Goal: Task Accomplishment & Management: Use online tool/utility

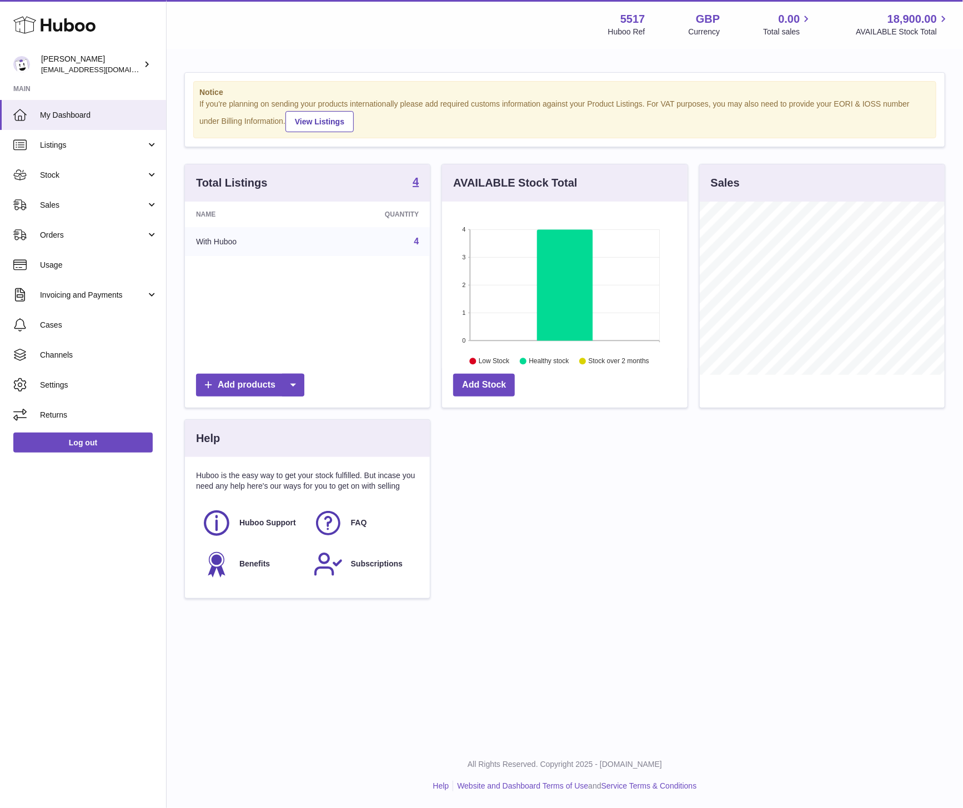
scroll to position [173, 245]
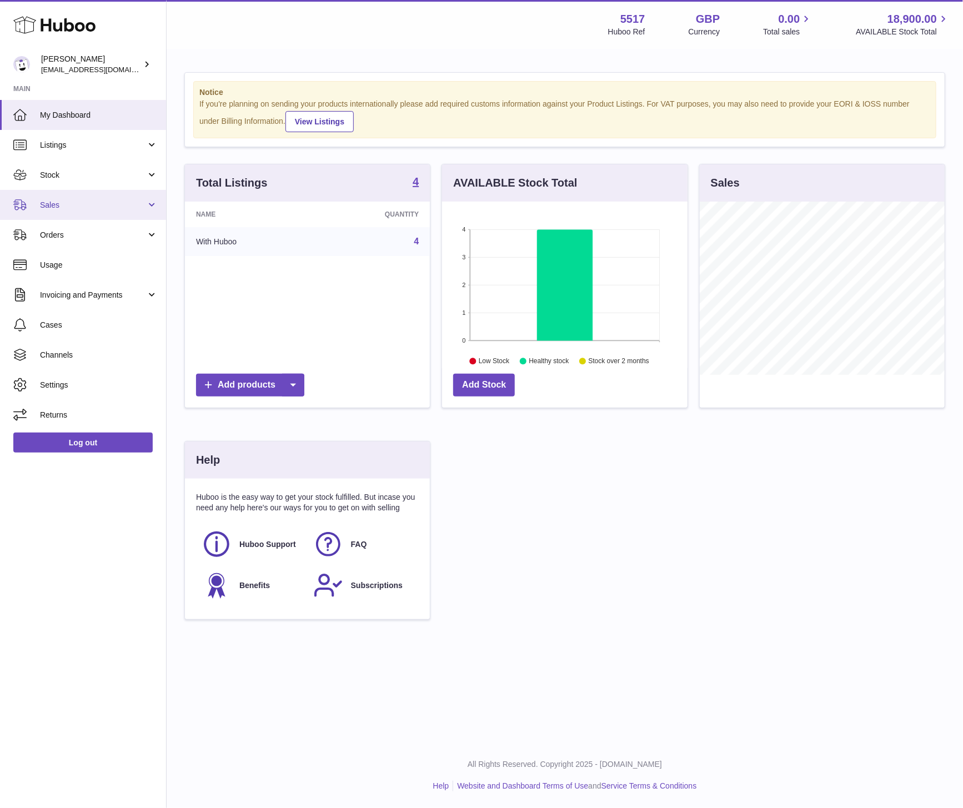
click at [91, 211] on link "Sales" at bounding box center [83, 205] width 166 height 30
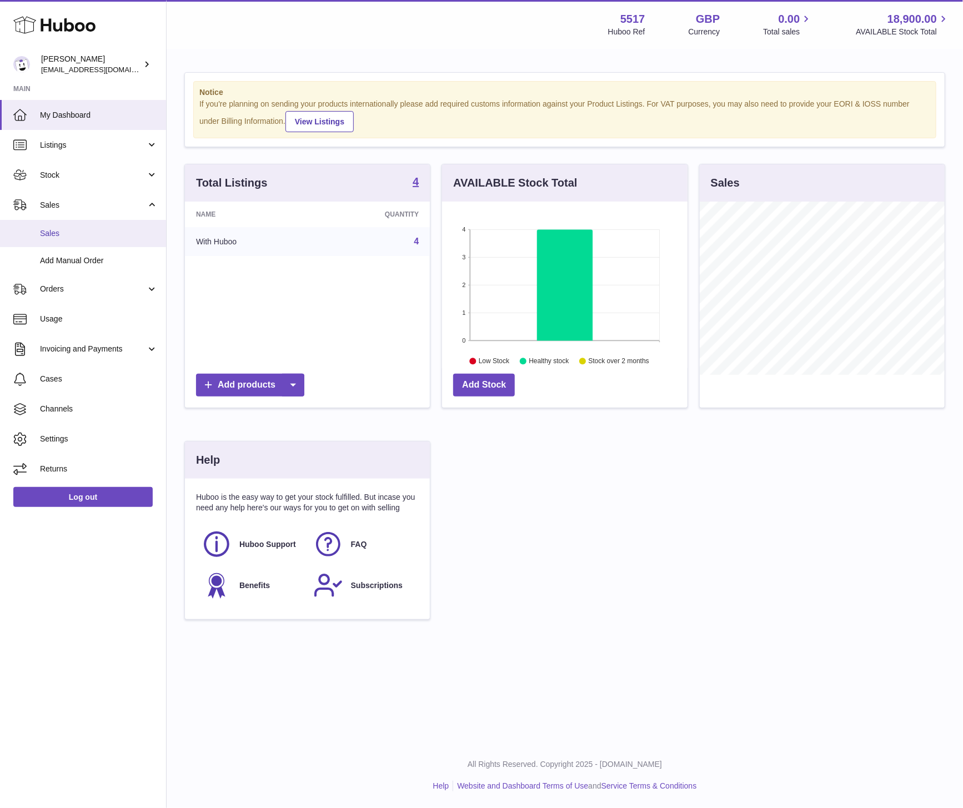
click at [82, 224] on link "Sales" at bounding box center [83, 233] width 166 height 27
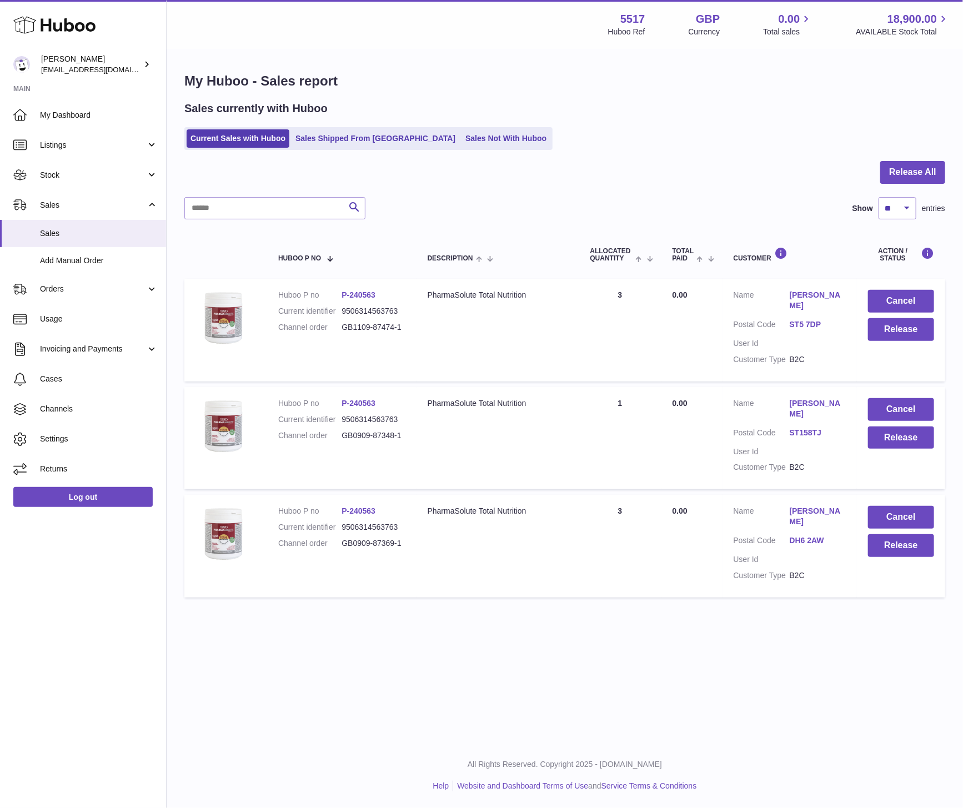
click at [898, 546] on td "Cancel Release" at bounding box center [900, 546] width 88 height 102
click at [891, 542] on button "Release" at bounding box center [901, 545] width 66 height 23
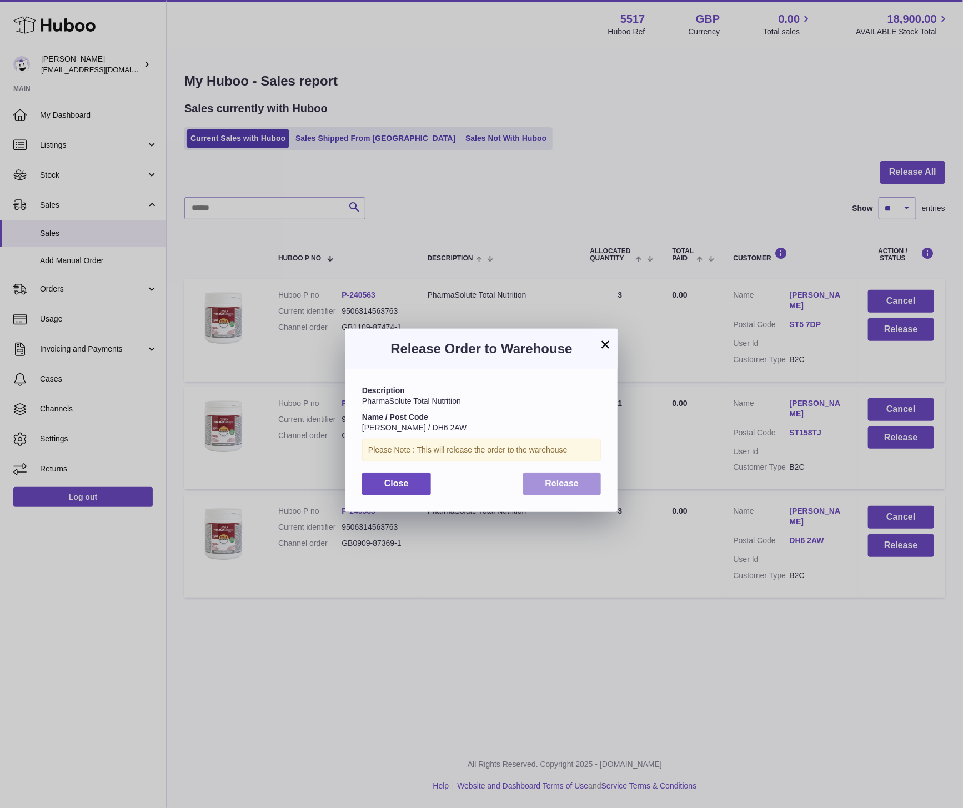
click at [572, 487] on span "Release" at bounding box center [562, 482] width 34 height 9
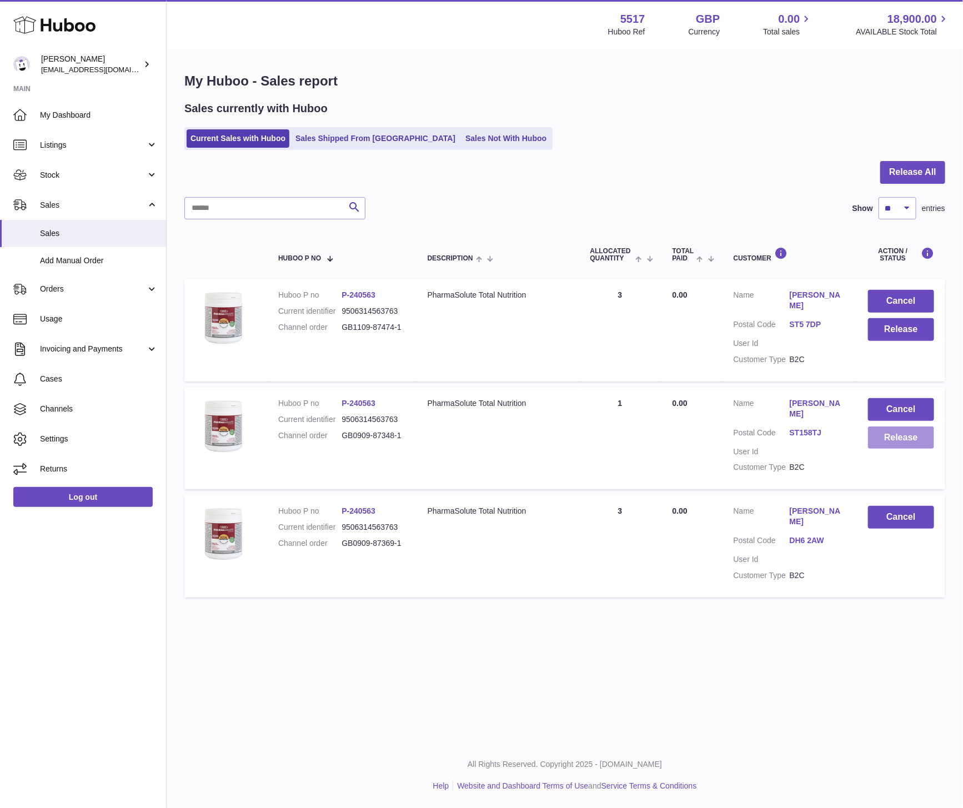
click at [909, 429] on button "Release" at bounding box center [901, 437] width 66 height 23
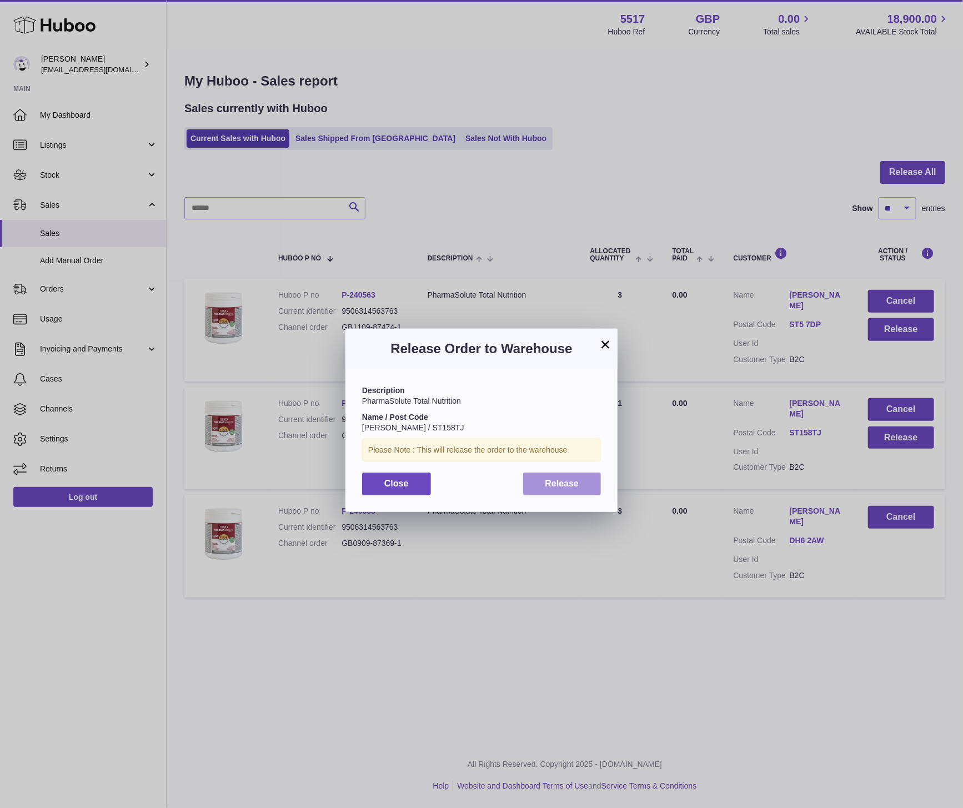
click at [536, 486] on button "Release" at bounding box center [562, 483] width 78 height 23
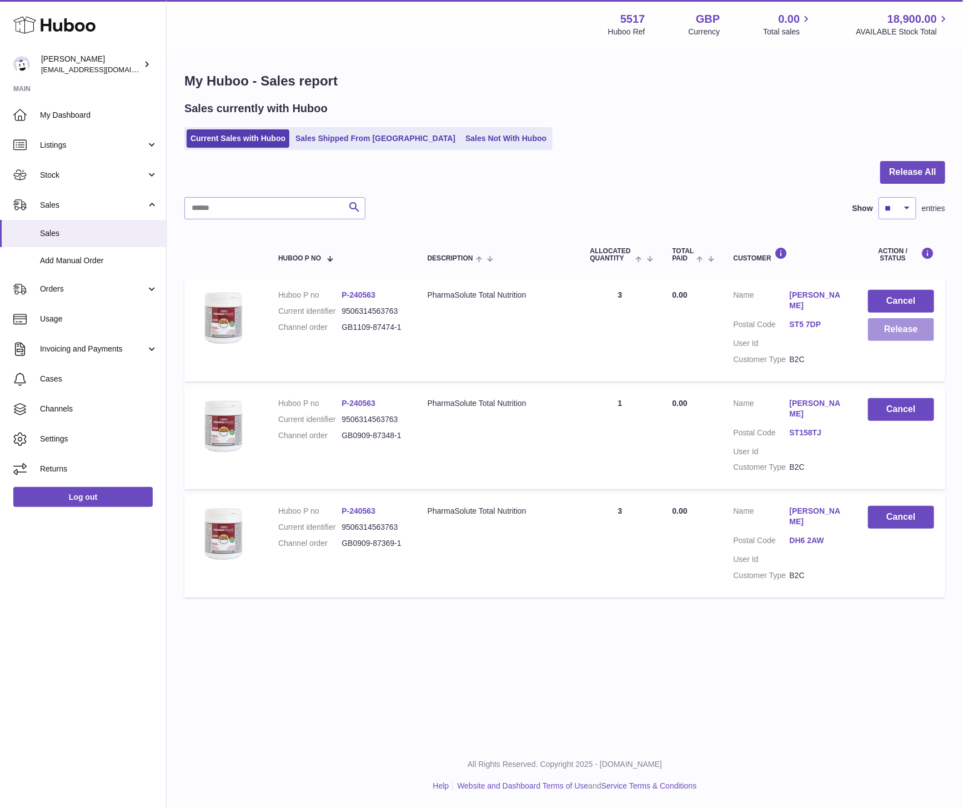
click at [886, 337] on button "Release" at bounding box center [901, 329] width 66 height 23
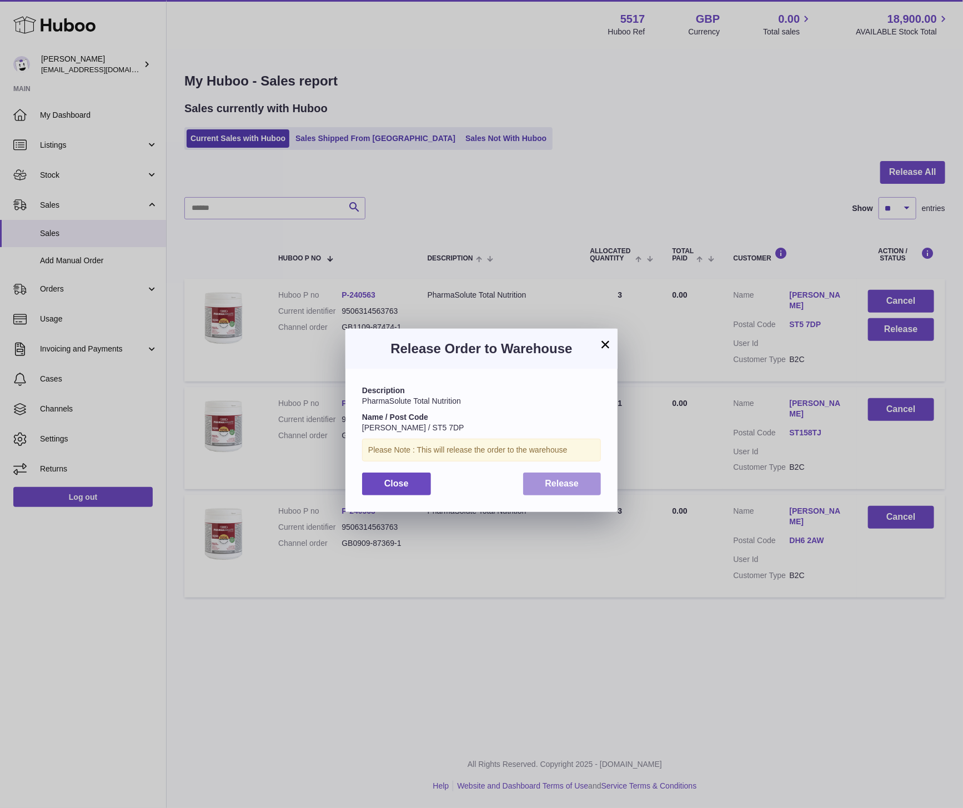
click at [570, 486] on span "Release" at bounding box center [562, 482] width 34 height 9
